Goal: Navigation & Orientation: Find specific page/section

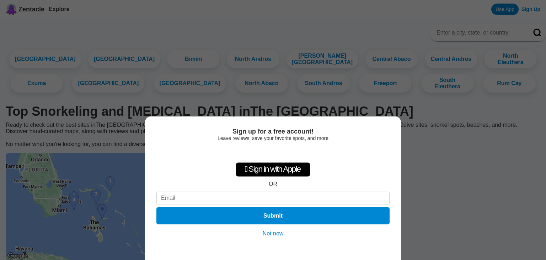
click at [276, 236] on button "Not now" at bounding box center [273, 233] width 25 height 7
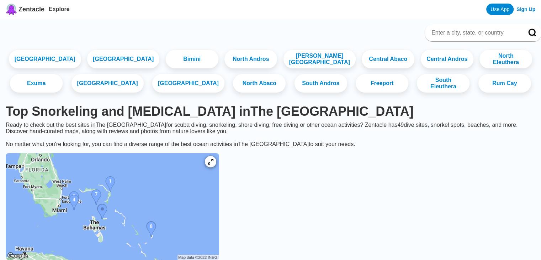
click at [120, 91] on link "[GEOGRAPHIC_DATA]" at bounding box center [107, 84] width 76 height 20
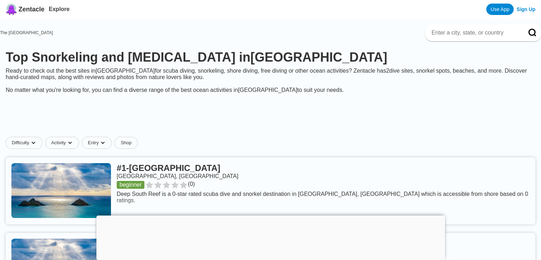
click at [368, 192] on link at bounding box center [270, 190] width 529 height 67
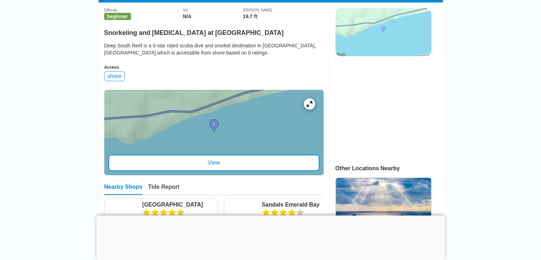
scroll to position [199, 0]
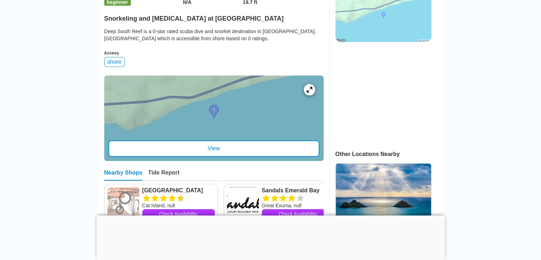
click at [284, 149] on div "View" at bounding box center [213, 148] width 211 height 16
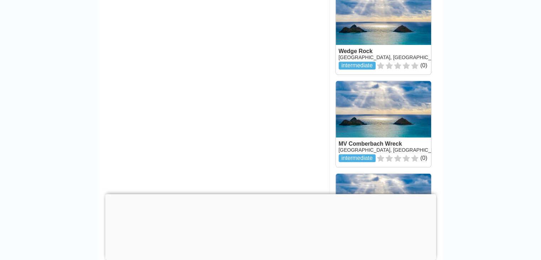
scroll to position [753, 0]
